Goal: Transaction & Acquisition: Purchase product/service

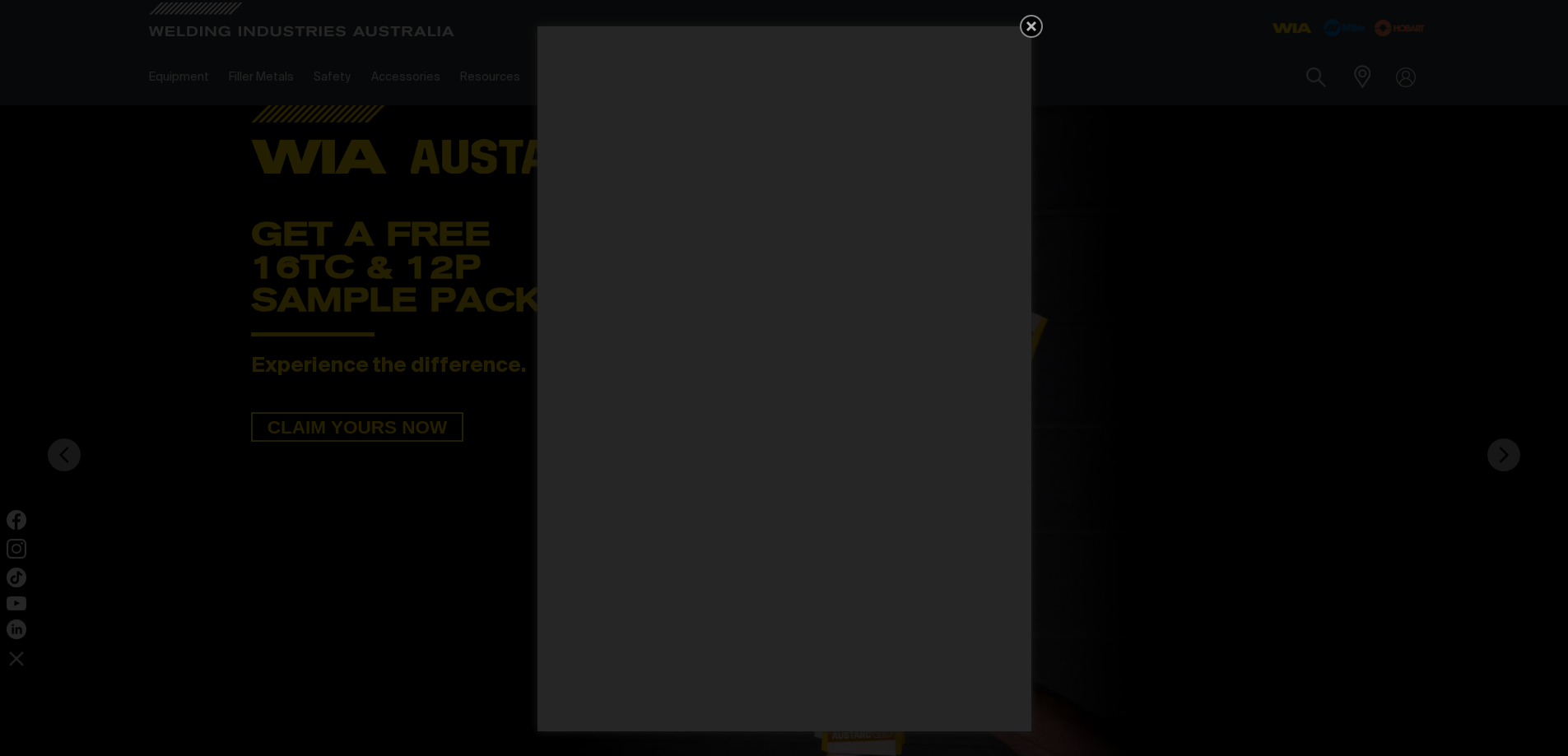
click at [1031, 22] on icon "Get 5 WIA Welding Guides Free!" at bounding box center [1031, 27] width 20 height 20
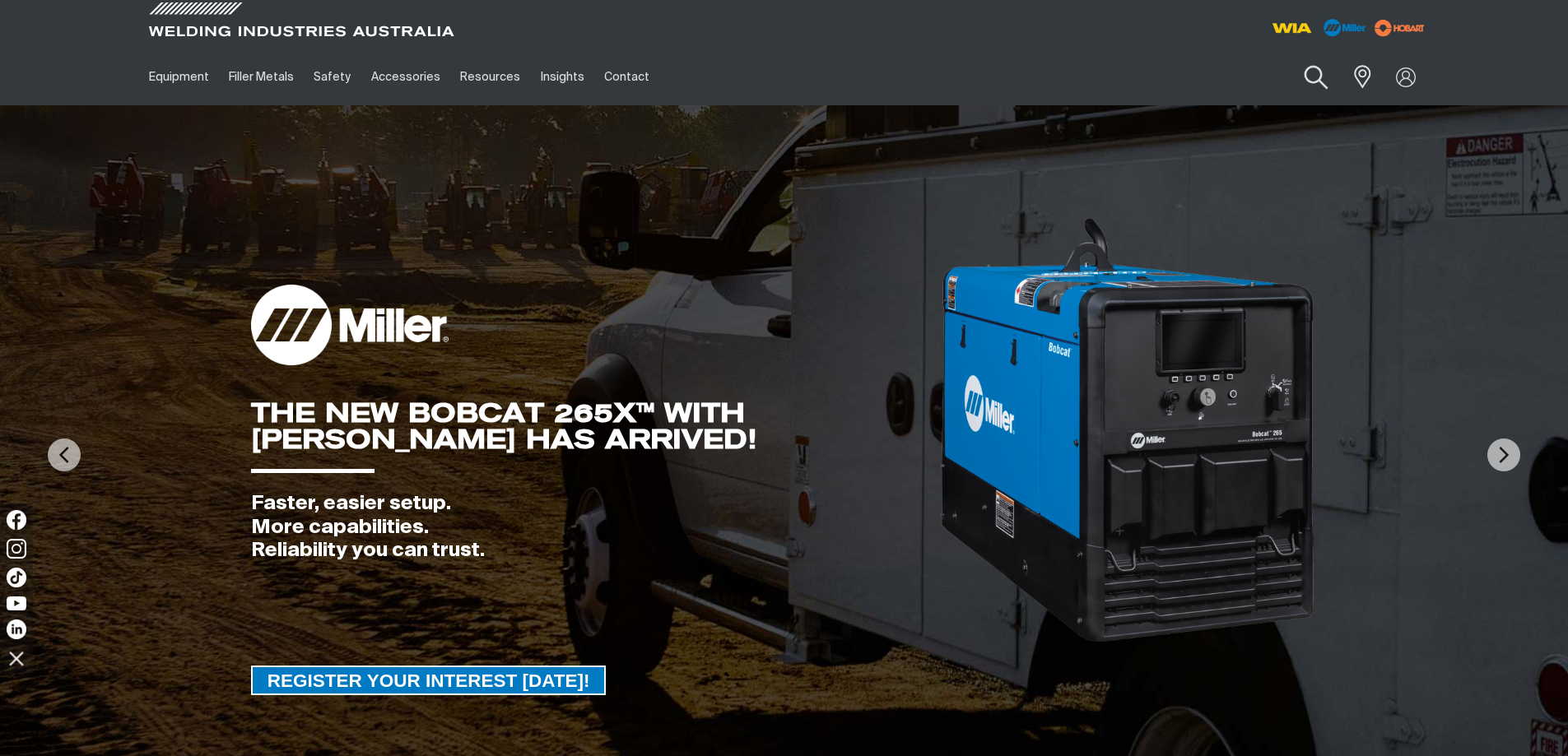
click at [1313, 70] on button "Search products" at bounding box center [1316, 77] width 66 height 47
click at [1126, 75] on input "Search" at bounding box center [1215, 76] width 253 height 37
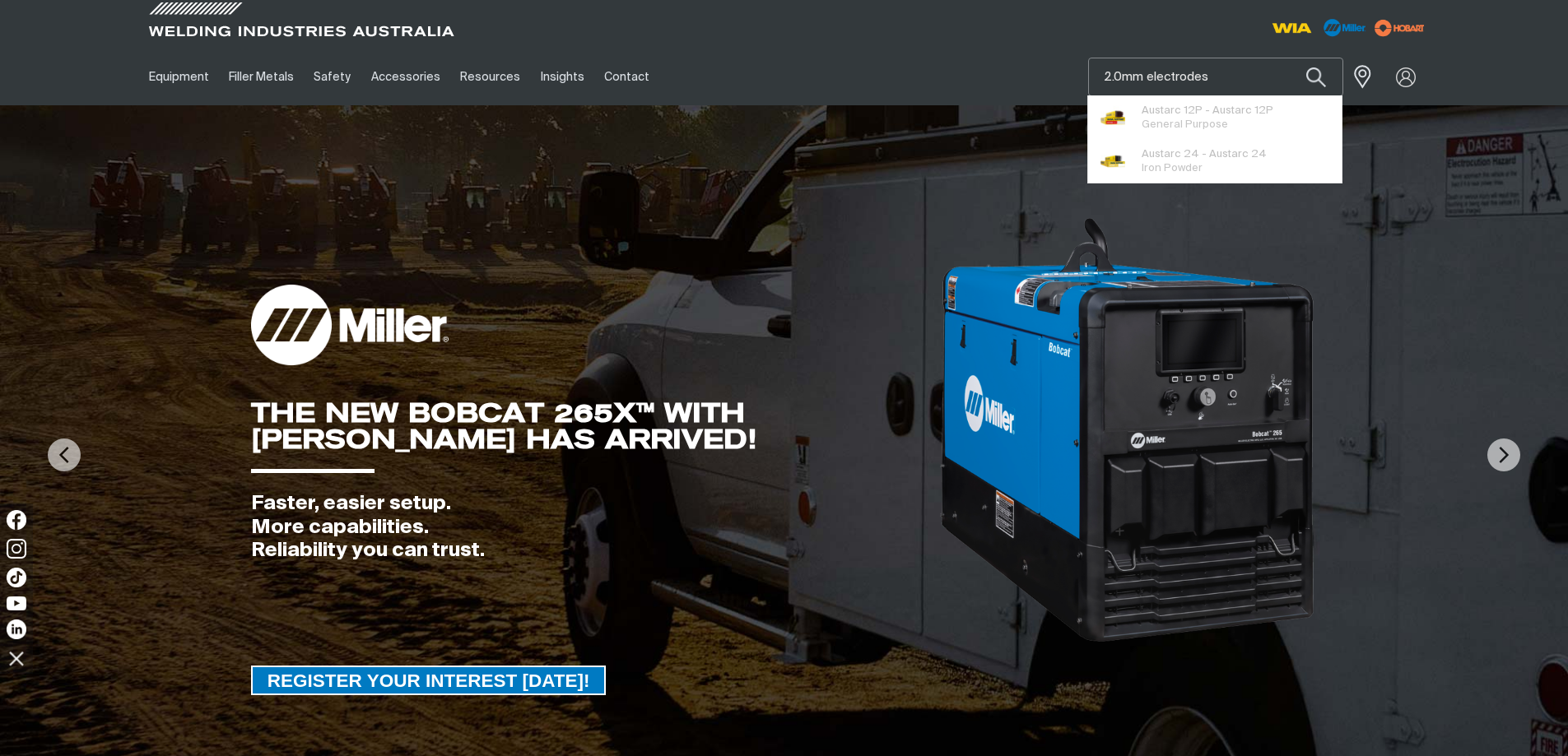
type input "2.0mm electrodes"
click at [1288, 57] on button "Search products" at bounding box center [1316, 76] width 56 height 39
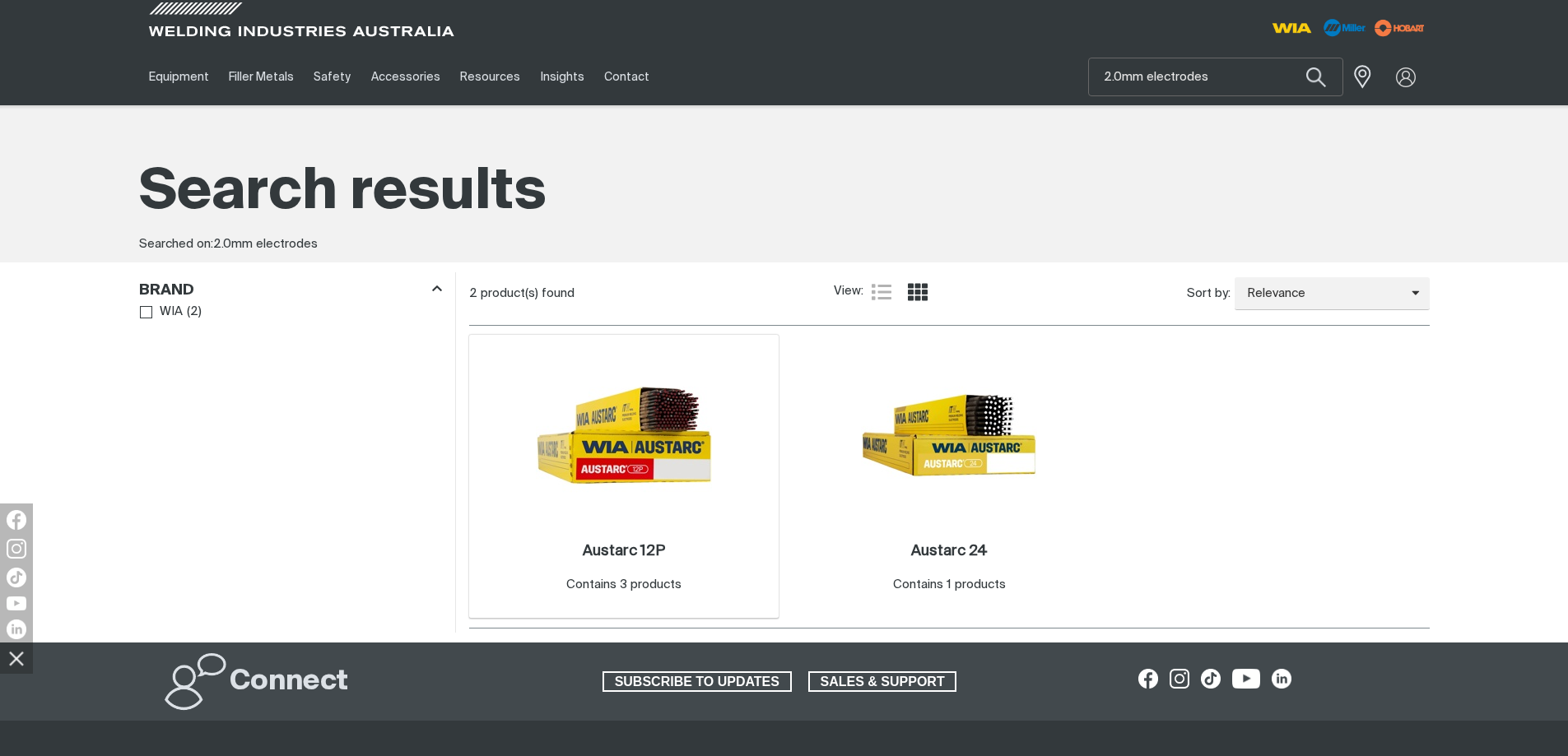
click at [622, 445] on img at bounding box center [623, 435] width 176 height 176
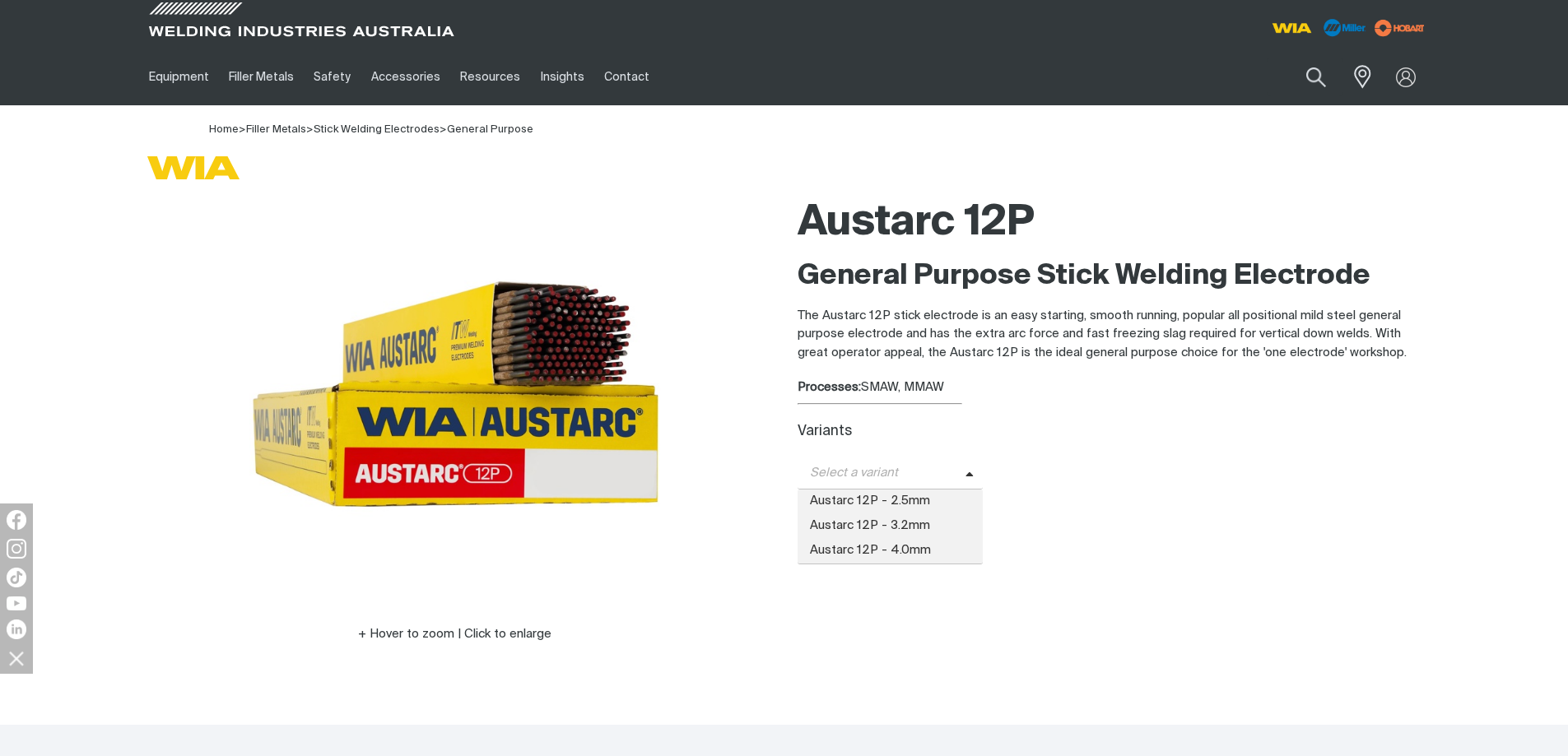
click at [967, 469] on icon at bounding box center [970, 475] width 8 height 12
click at [1085, 450] on div "Variants Select a variant Austarc 12P - 2.5mm Austarc 12P - 3.2mm Austarc 12P -…" at bounding box center [1113, 456] width 632 height 66
click at [915, 520] on span "WHERE TO BUY" at bounding box center [887, 522] width 124 height 27
